Goal: Check status

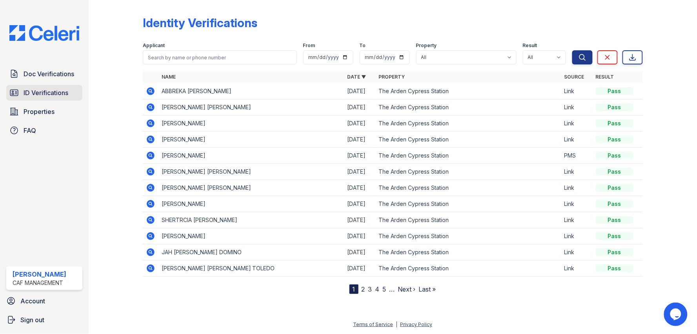
click at [40, 93] on span "ID Verifications" at bounding box center [46, 92] width 45 height 9
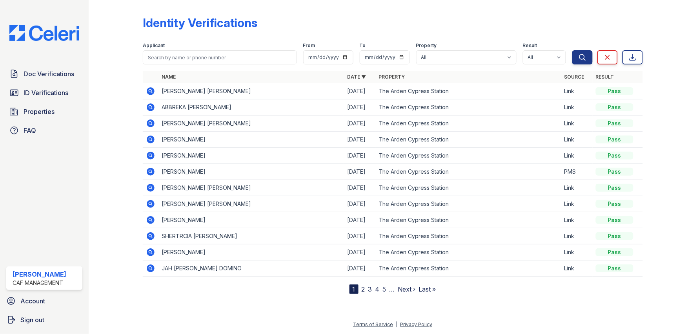
drag, startPoint x: 111, startPoint y: 128, endPoint x: 105, endPoint y: 119, distance: 10.8
click at [109, 124] on div at bounding box center [122, 148] width 42 height 290
click at [36, 91] on span "ID Verifications" at bounding box center [46, 92] width 45 height 9
click at [103, 112] on div at bounding box center [122, 148] width 42 height 290
click at [105, 104] on div at bounding box center [122, 148] width 42 height 290
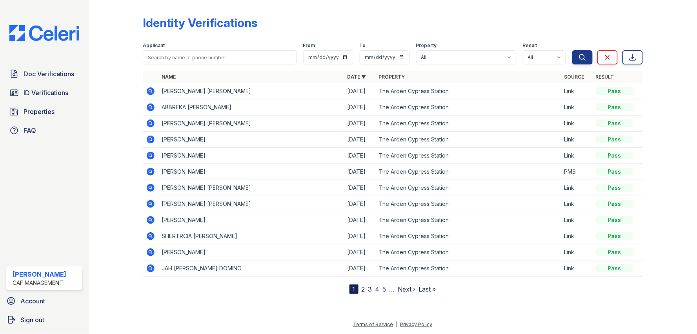
click at [97, 108] on div "Identity Verifications Filter Applicant From To Property All The [GEOGRAPHIC_DA…" at bounding box center [393, 167] width 609 height 334
click at [150, 91] on icon at bounding box center [150, 90] width 2 height 2
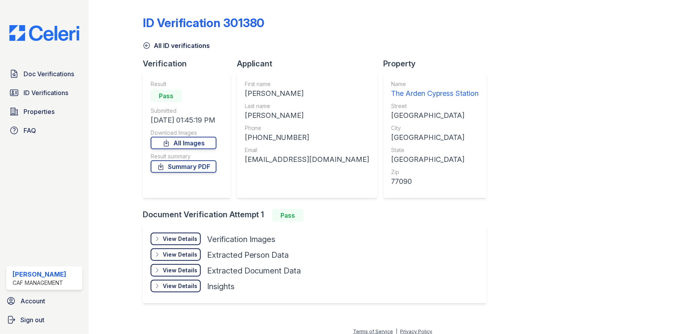
click at [174, 237] on div "View Details" at bounding box center [180, 239] width 35 height 8
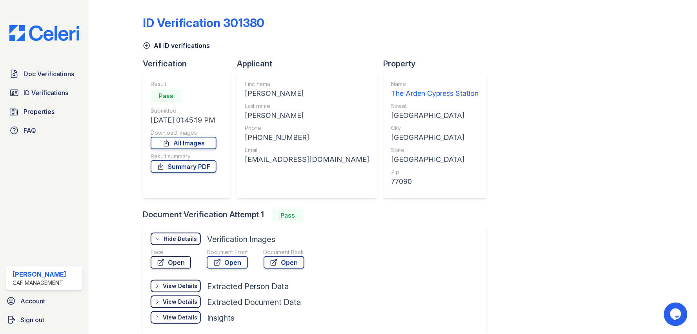
click at [172, 261] on link "Open" at bounding box center [171, 262] width 40 height 13
